Goal: Use online tool/utility: Utilize a website feature to perform a specific function

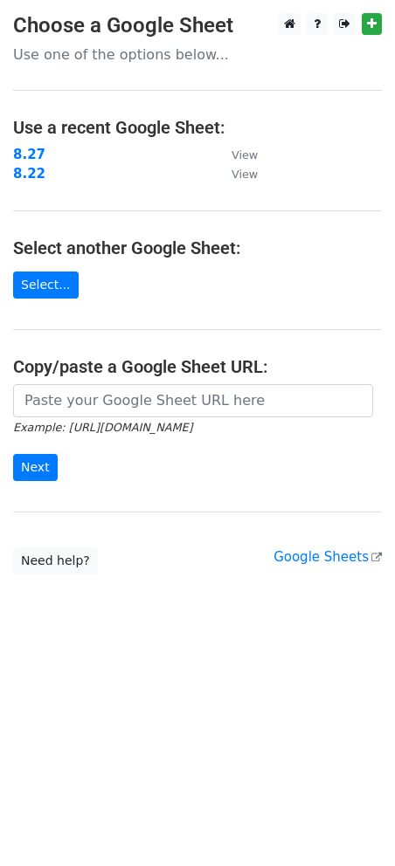
click at [137, 290] on main "Choose a Google Sheet Use one of the options below... Use a recent Google Sheet…" at bounding box center [197, 293] width 395 height 561
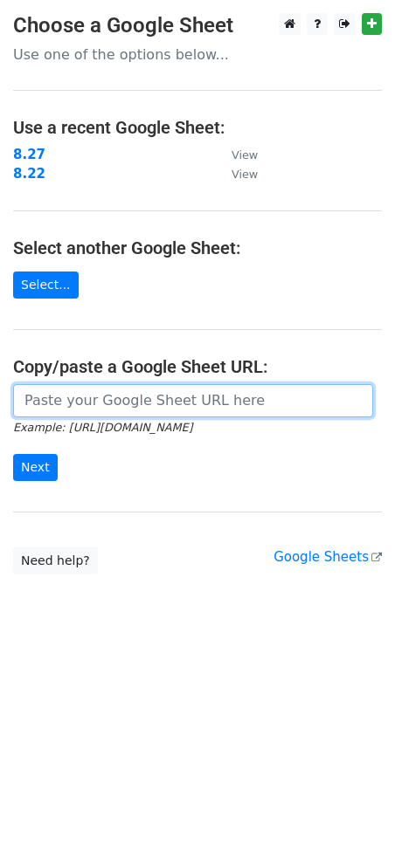
click at [156, 388] on input "url" at bounding box center [193, 400] width 360 height 33
paste input "https://docs.google.com/spreadsheets/d/1_nbBZwwCGCCV5nvp5ZiBaJ00XAzPAudK5EykbCs…"
type input "https://docs.google.com/spreadsheets/d/1_nbBZwwCGCCV5nvp5ZiBaJ00XAzPAudK5EykbCs…"
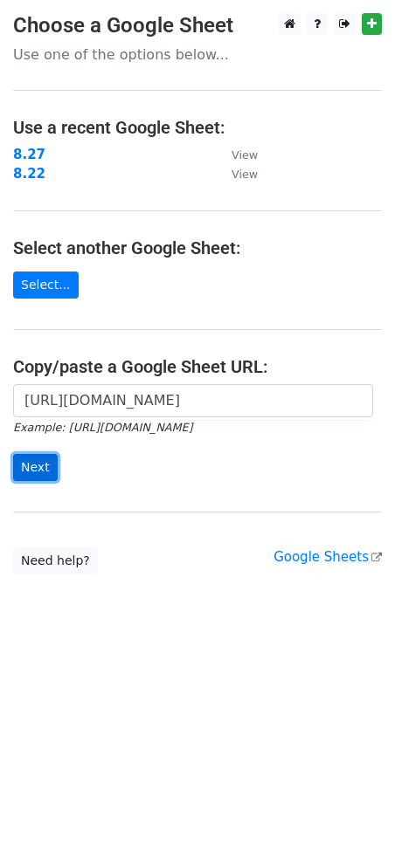
click at [34, 467] on input "Next" at bounding box center [35, 467] width 45 height 27
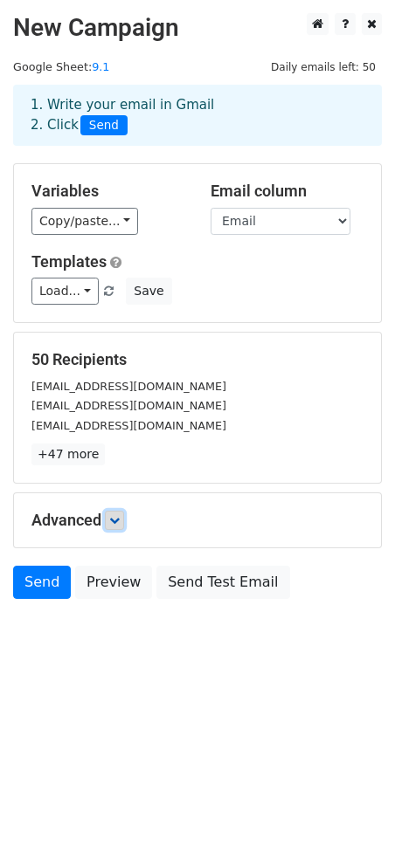
click at [113, 518] on icon at bounding box center [114, 520] width 10 height 10
